Goal: Task Accomplishment & Management: Manage account settings

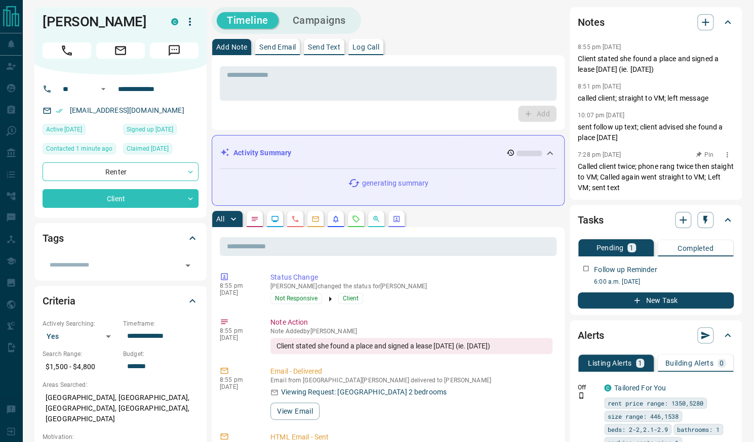
scroll to position [3, 0]
click at [727, 263] on icon "button" at bounding box center [727, 267] width 8 height 8
click at [715, 284] on li "Edit" at bounding box center [711, 286] width 45 height 15
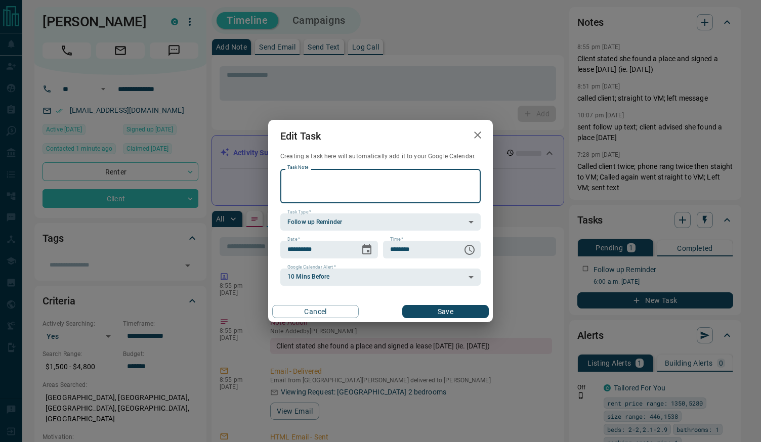
click at [359, 178] on textarea "Task Note" at bounding box center [381, 187] width 186 height 26
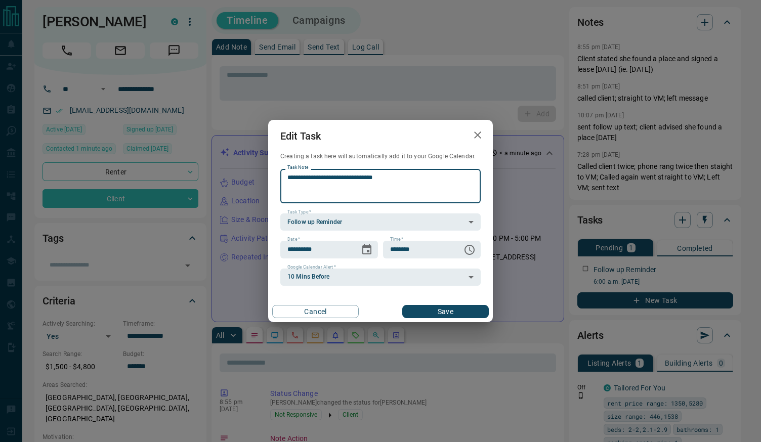
type textarea "**********"
click at [457, 313] on button "Save" at bounding box center [445, 311] width 87 height 13
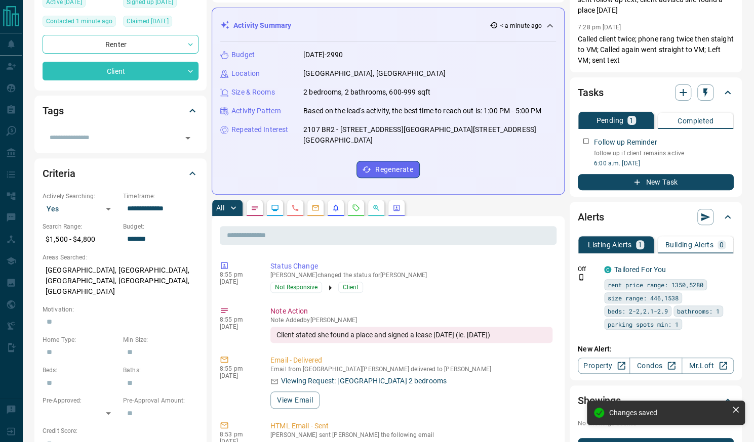
scroll to position [131, 0]
click at [722, 269] on icon "button" at bounding box center [726, 268] width 9 height 9
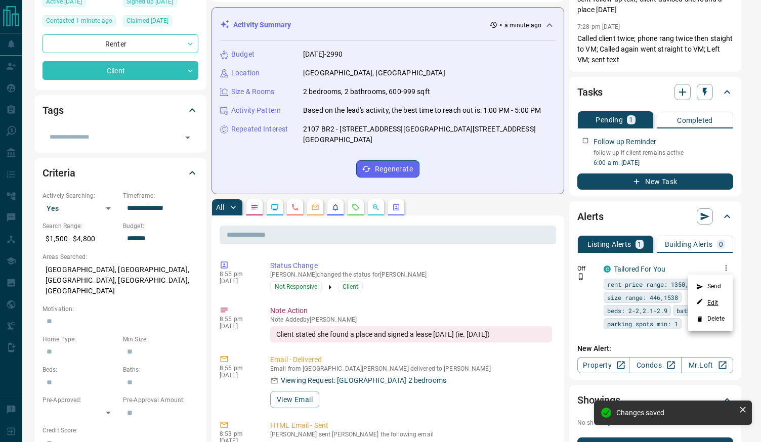
click at [713, 302] on link "Edit" at bounding box center [708, 303] width 22 height 10
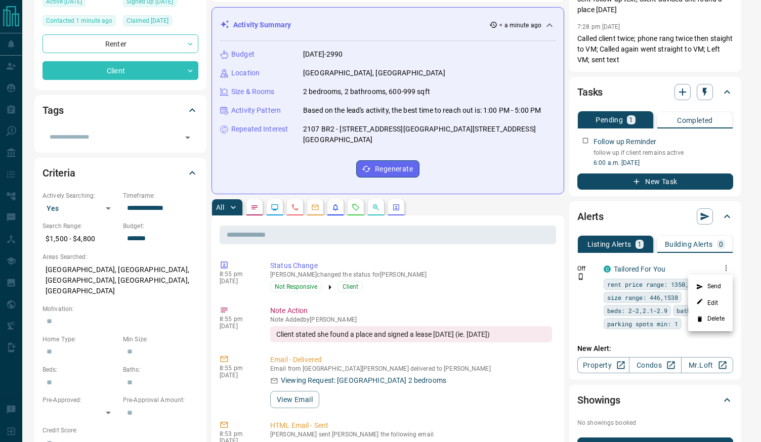
click at [568, 24] on div at bounding box center [380, 221] width 761 height 442
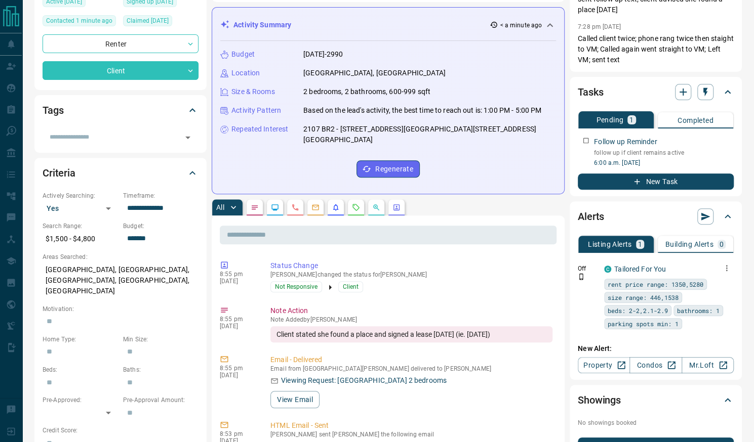
scroll to position [0, 0]
